Goal: Task Accomplishment & Management: Manage account settings

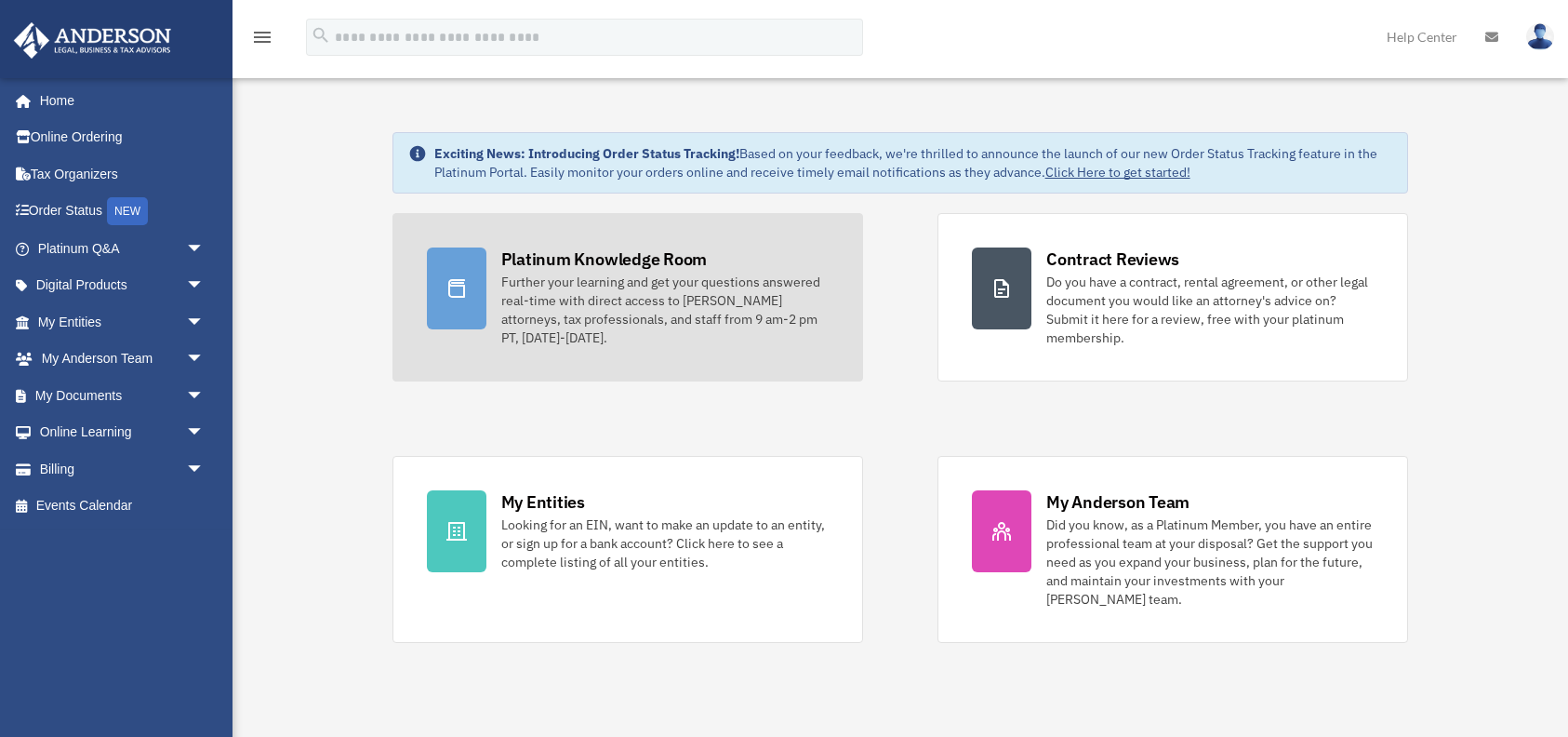
click at [597, 259] on div "Platinum Knowledge Room" at bounding box center [604, 259] width 207 height 24
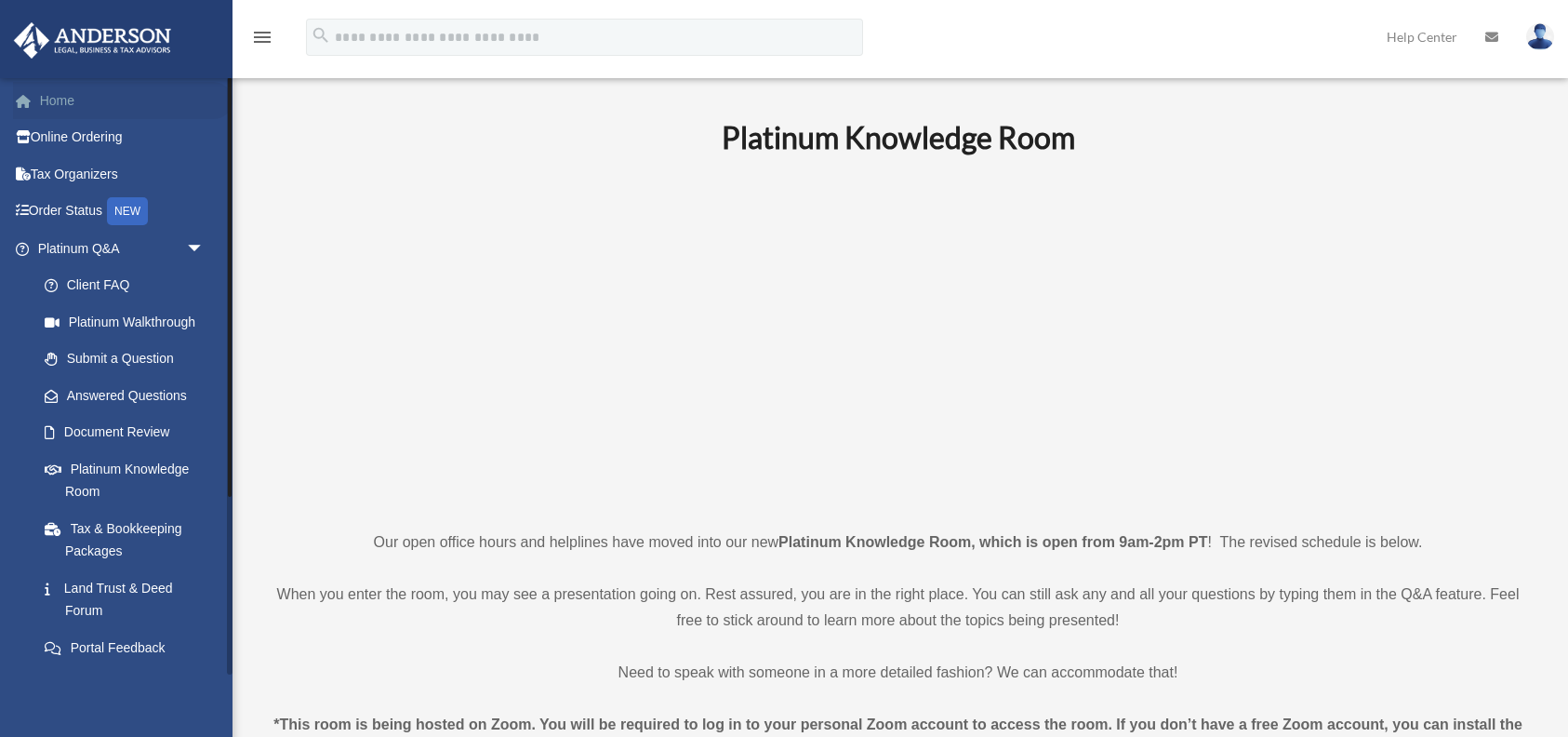
click at [56, 94] on link "Home" at bounding box center [123, 101] width 220 height 38
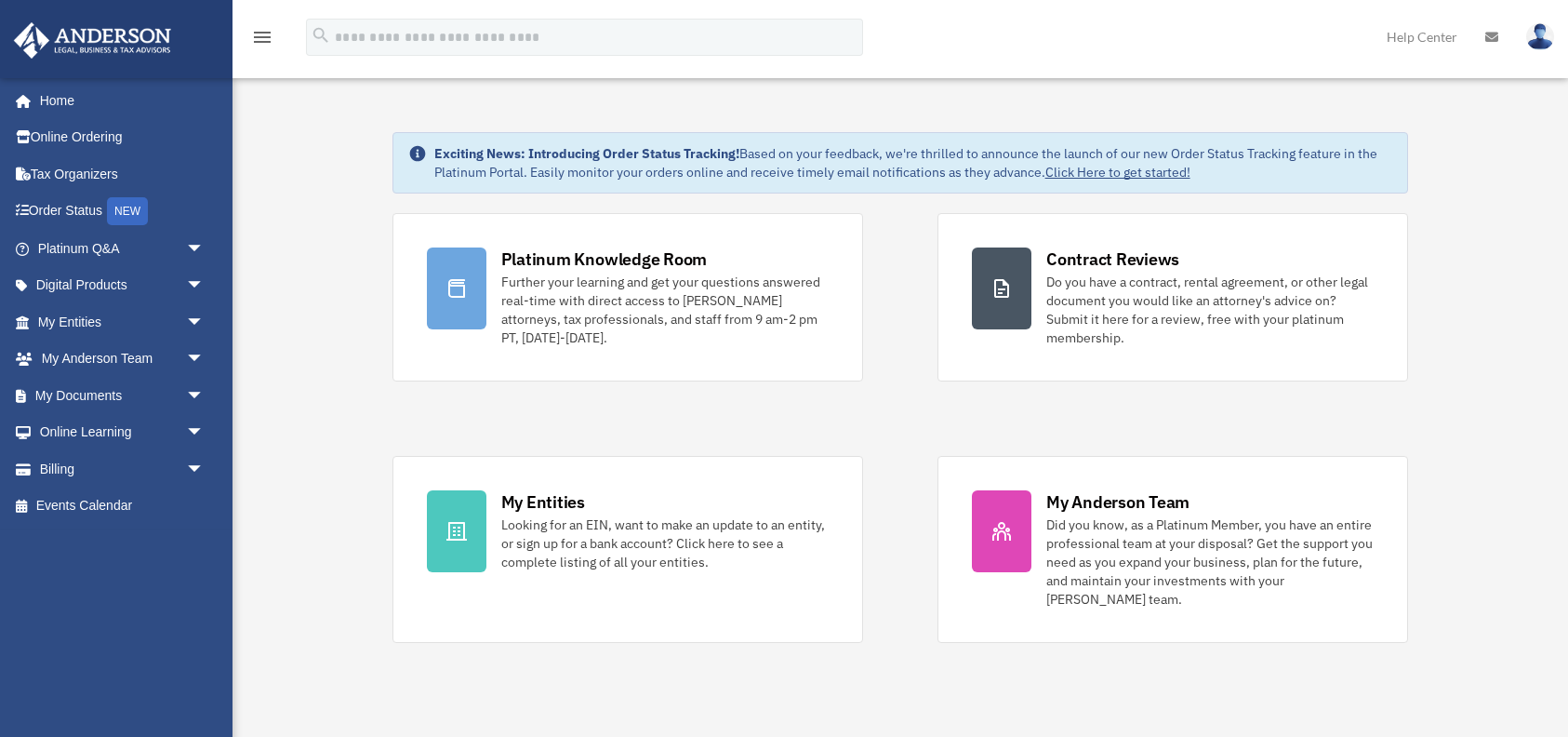
click at [1546, 34] on img at bounding box center [1541, 37] width 28 height 27
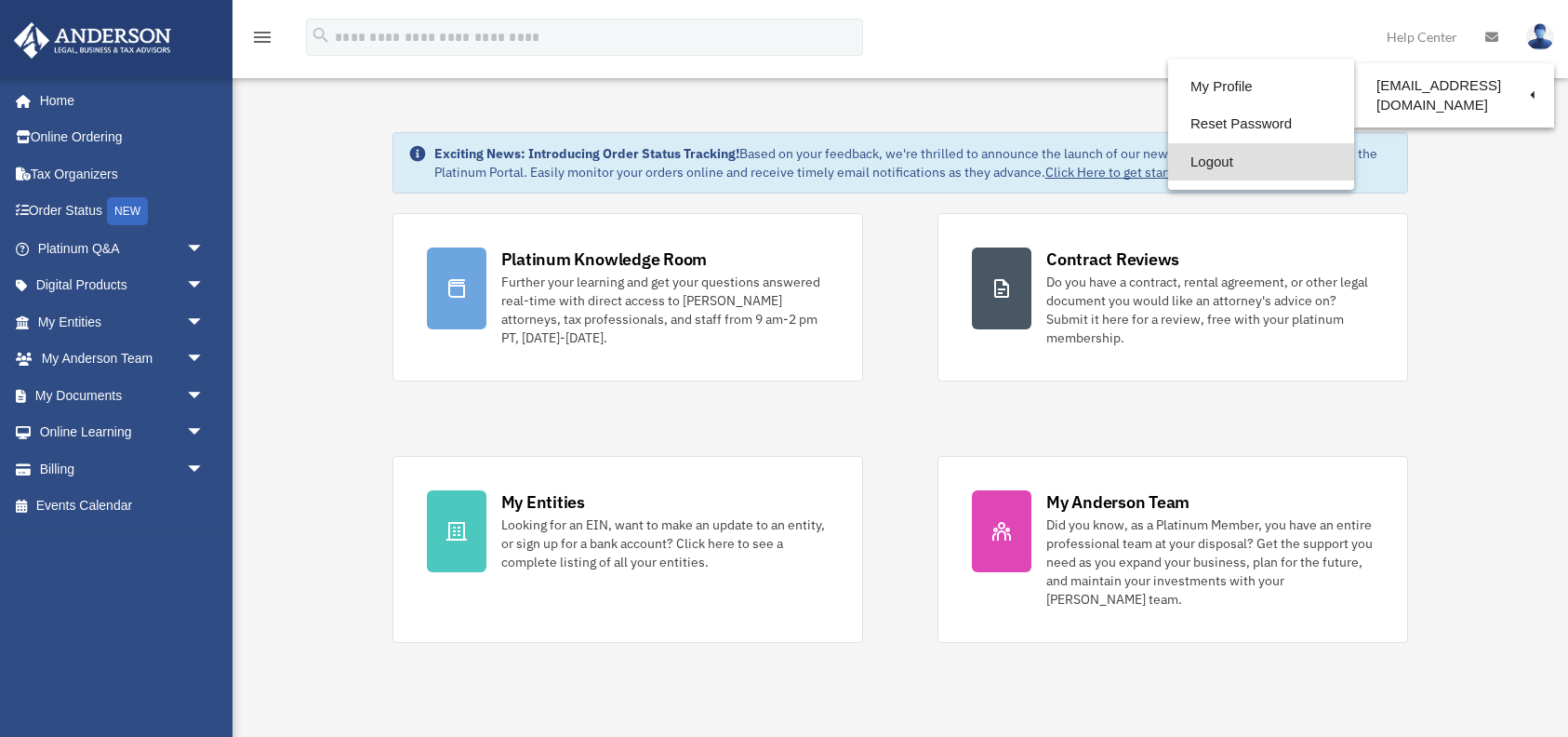
click at [1195, 160] on link "Logout" at bounding box center [1262, 162] width 186 height 39
